Goal: Task Accomplishment & Management: Manage account settings

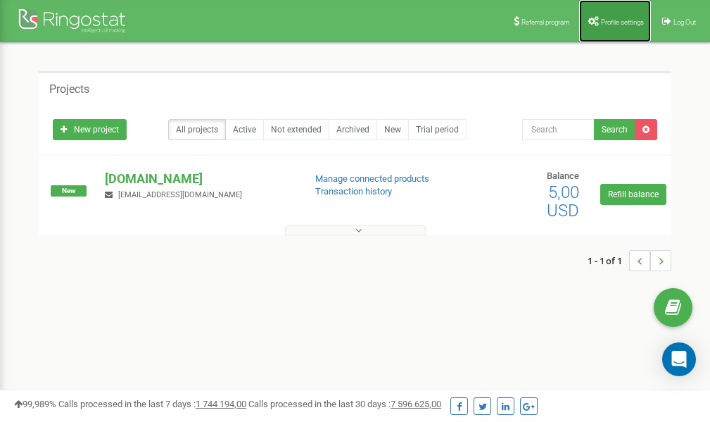
click at [598, 30] on link "Profile settings" at bounding box center [615, 21] width 72 height 42
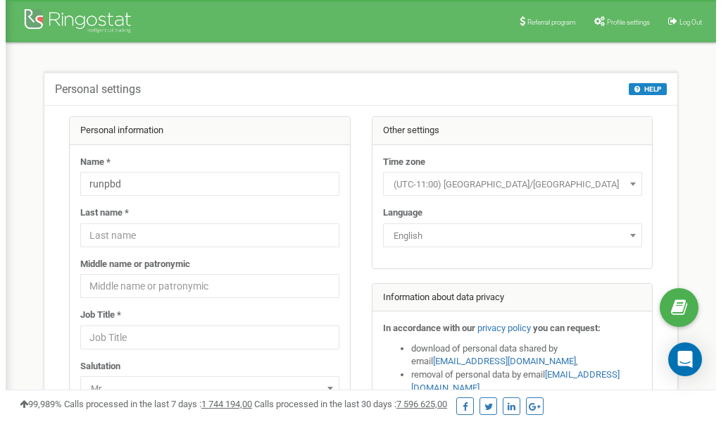
scroll to position [70, 0]
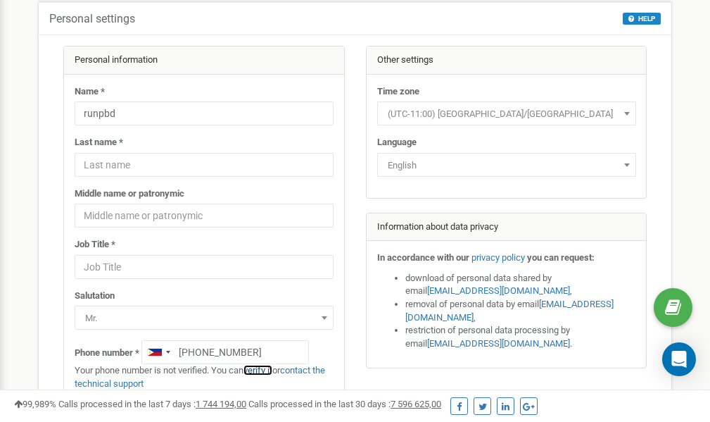
click at [267, 370] on link "verify it" at bounding box center [258, 370] width 29 height 11
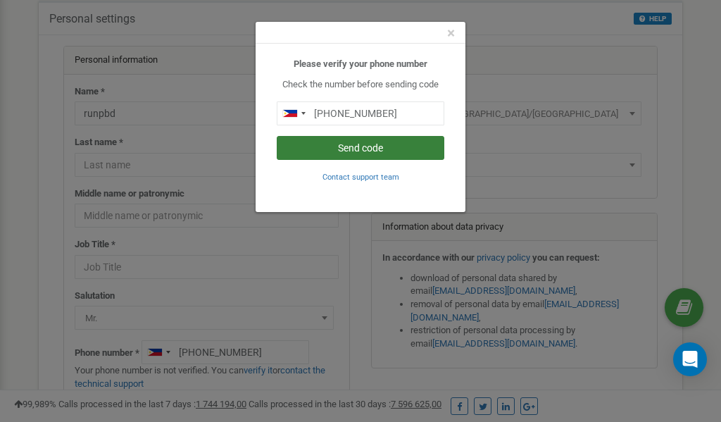
click at [363, 146] on button "Send code" at bounding box center [361, 148] width 168 height 24
